Goal: Find specific page/section: Find specific page/section

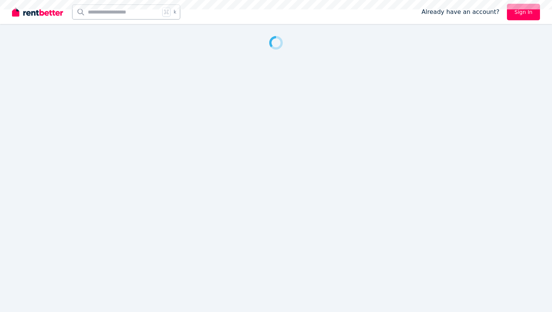
click at [285, 214] on div at bounding box center [276, 156] width 552 height 312
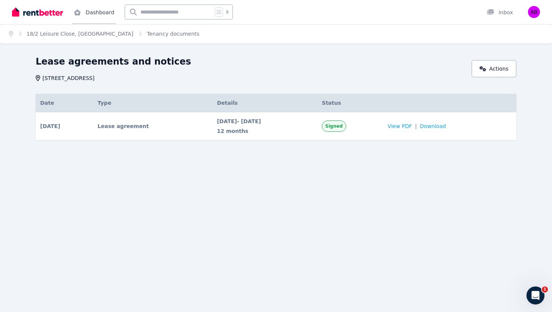
click at [92, 13] on link "Dashboard" at bounding box center [94, 12] width 44 height 24
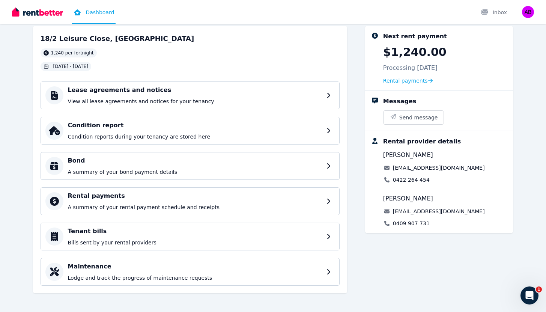
scroll to position [41, 0]
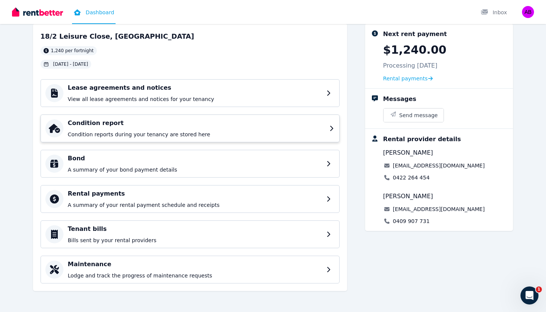
click at [149, 131] on p "Condition reports during your tenancy are stored here" at bounding box center [196, 135] width 257 height 8
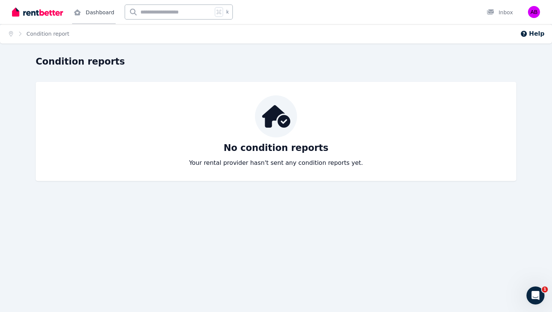
click at [92, 13] on link "Dashboard" at bounding box center [94, 12] width 44 height 24
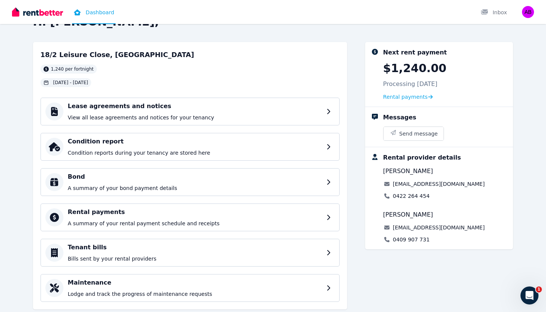
scroll to position [41, 0]
